Goal: Transaction & Acquisition: Subscribe to service/newsletter

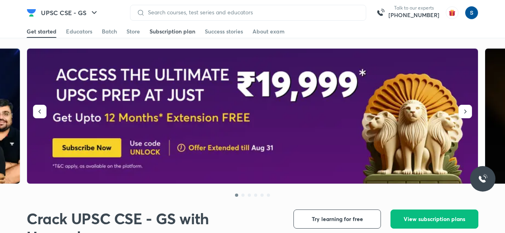
click at [179, 28] on div "Subscription plan" at bounding box center [173, 31] width 46 height 8
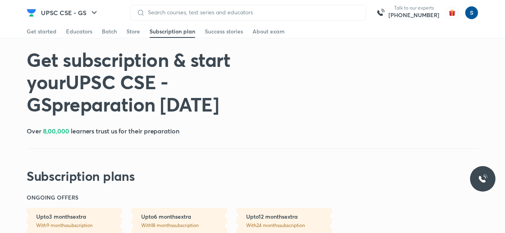
click at [415, 220] on div "ONGOING OFFERS Upto 3 months extra With 9 months subscription Upto 6 months ext…" at bounding box center [253, 213] width 452 height 40
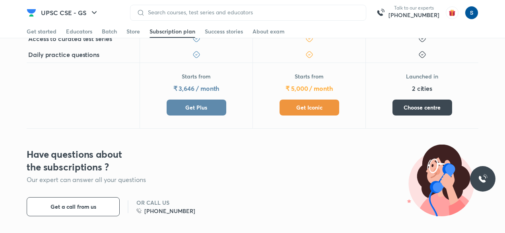
scroll to position [394, 0]
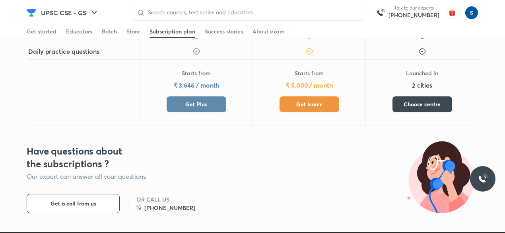
click at [317, 103] on span "Get Iconic" at bounding box center [309, 104] width 26 height 8
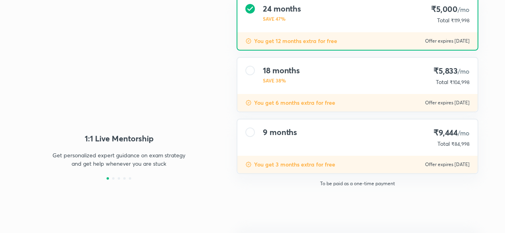
type input "makbest85"
